Goal: Navigation & Orientation: Find specific page/section

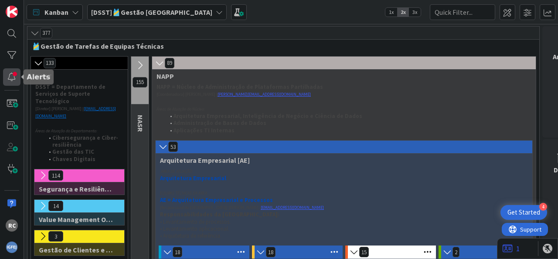
click at [7, 77] on div at bounding box center [11, 76] width 17 height 17
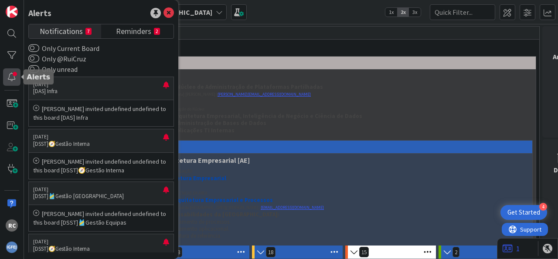
click at [9, 75] on div at bounding box center [11, 76] width 17 height 17
click at [274, 31] on div "377" at bounding box center [282, 33] width 511 height 13
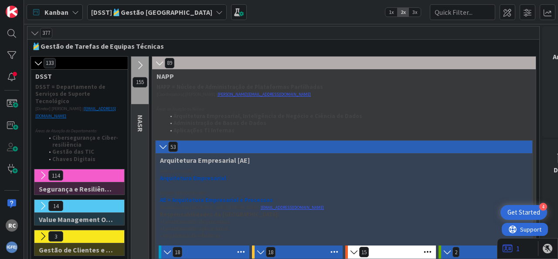
click at [152, 12] on b "[DSST]🎽Gestão [GEOGRAPHIC_DATA]" at bounding box center [151, 12] width 121 height 9
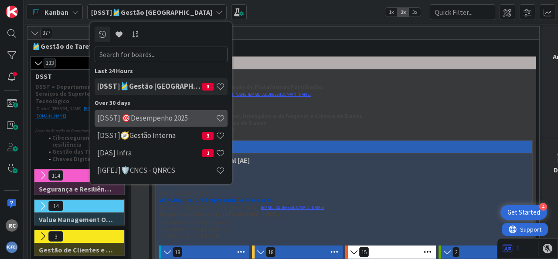
click at [160, 117] on h4 "[DSST] 🎯Desempenho 2025" at bounding box center [156, 118] width 118 height 9
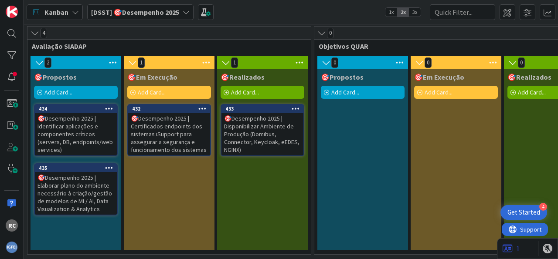
click at [255, 120] on div "🎯Desempenho 2025 | Disponibilizar Ambiente de Produção (Domibus, Connector, Key…" at bounding box center [262, 134] width 82 height 43
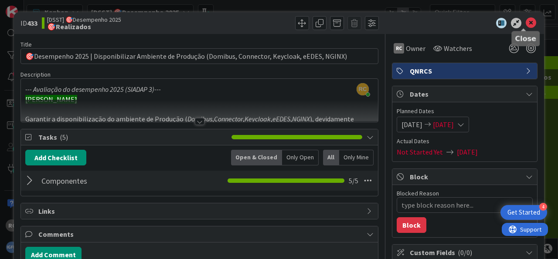
click at [525, 22] on icon at bounding box center [530, 23] width 10 height 10
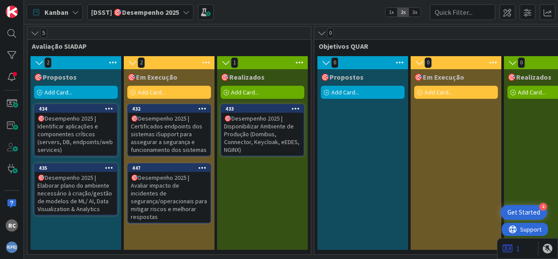
click at [155, 194] on div "🎯Desempenho 2025 | Avaliar impacto de incidentes de segurança/operacionais para…" at bounding box center [169, 197] width 82 height 51
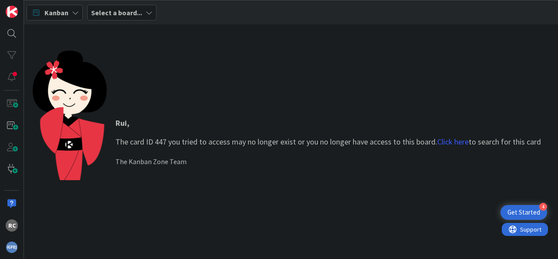
click at [136, 11] on b "Select a board..." at bounding box center [116, 12] width 51 height 9
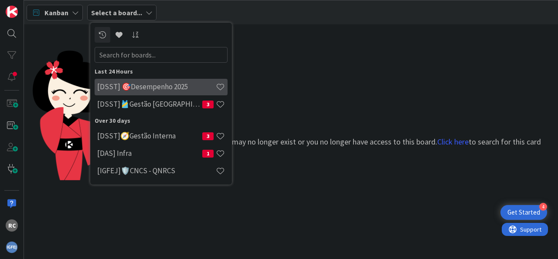
click at [143, 84] on h4 "[DSST] 🎯Desempenho 2025" at bounding box center [156, 86] width 118 height 9
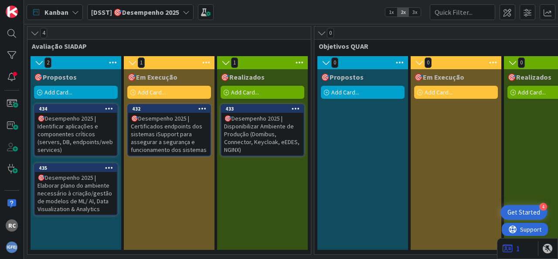
click at [179, 127] on div "🎯Desempenho 2025 | Certificados endpoints dos sistemas iSupport para assegurar …" at bounding box center [169, 134] width 82 height 43
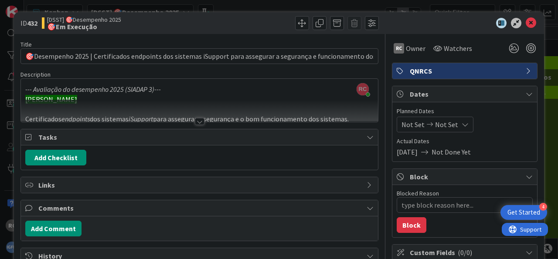
click at [525, 25] on icon at bounding box center [530, 23] width 10 height 10
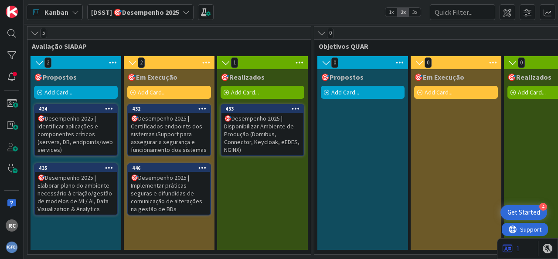
click at [76, 177] on div "🎯Desempenho 2025 | Elaborar plano do ambiente necessário à criação/gestão de mo…" at bounding box center [76, 193] width 82 height 43
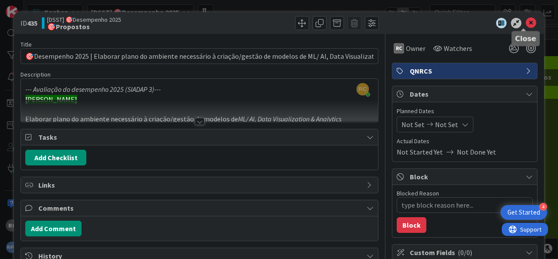
click at [525, 25] on icon at bounding box center [530, 23] width 10 height 10
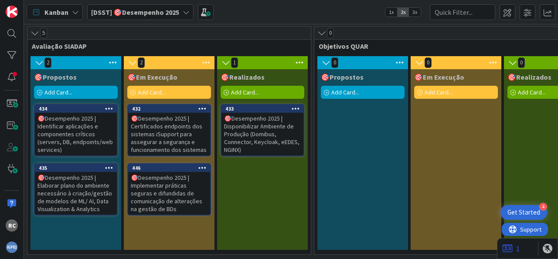
click at [64, 130] on div "🎯Desempenho 2025 | Identificar aplicações e componentes críticos (servers, DB, …" at bounding box center [76, 134] width 82 height 43
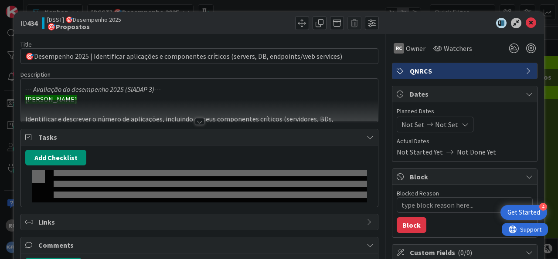
type textarea "x"
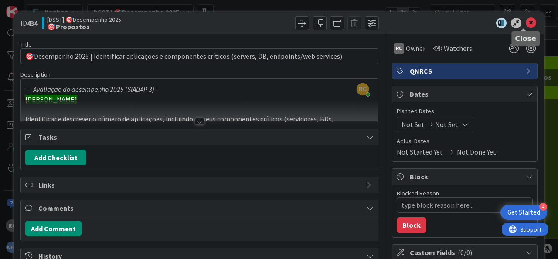
click at [526, 21] on icon at bounding box center [530, 23] width 10 height 10
